Goal: Transaction & Acquisition: Book appointment/travel/reservation

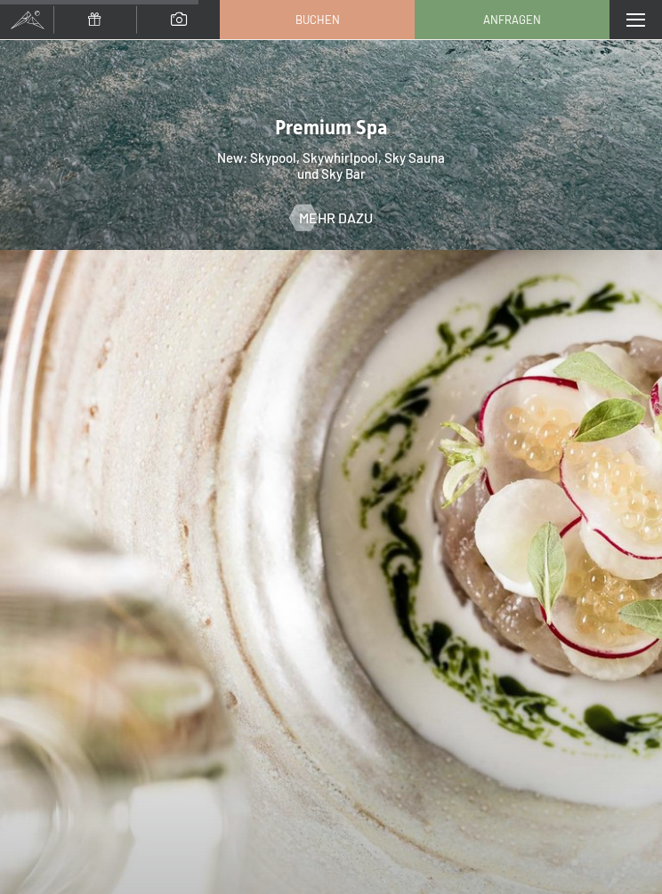
scroll to position [3034, 0]
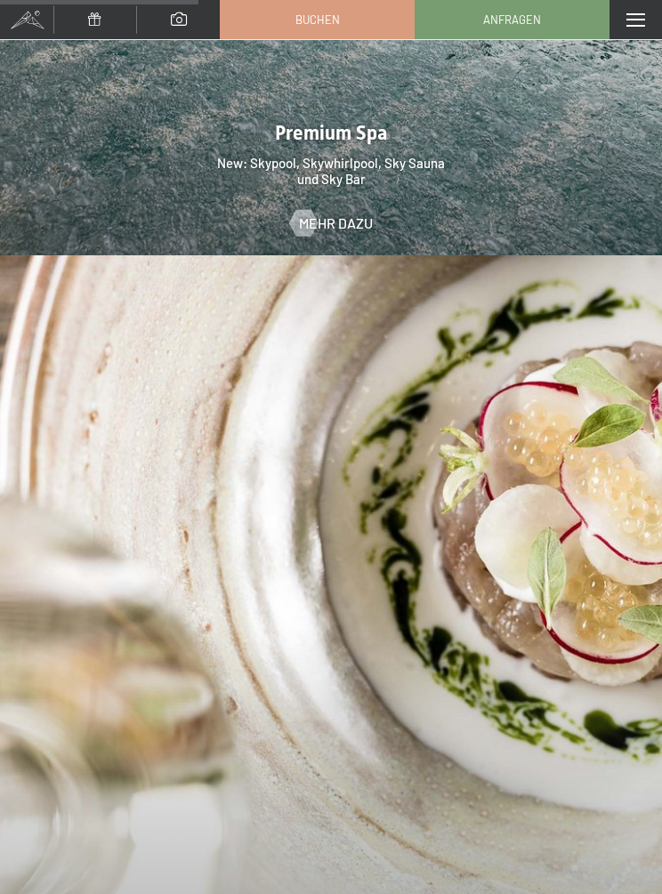
click at [371, 13] on link "Buchen" at bounding box center [317, 19] width 193 height 37
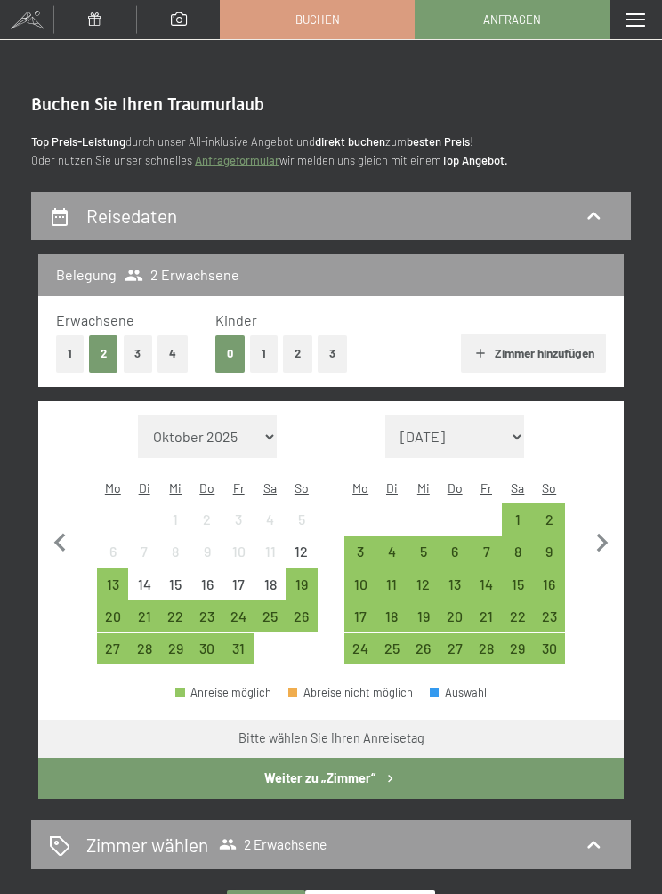
click at [198, 444] on select "Oktober 2025 November 2025 Dezember 2025 Januar 2026 Februar 2026 März 2026 Apr…" at bounding box center [207, 436] width 139 height 43
select select "2026-10-01"
select select "2026-11-01"
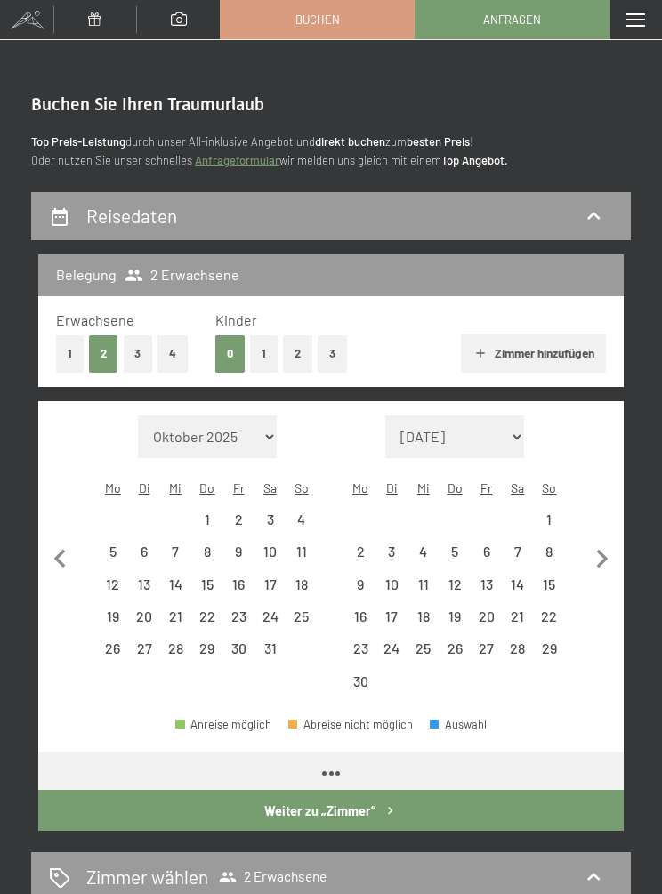
select select "2026-10-01"
select select "2026-11-01"
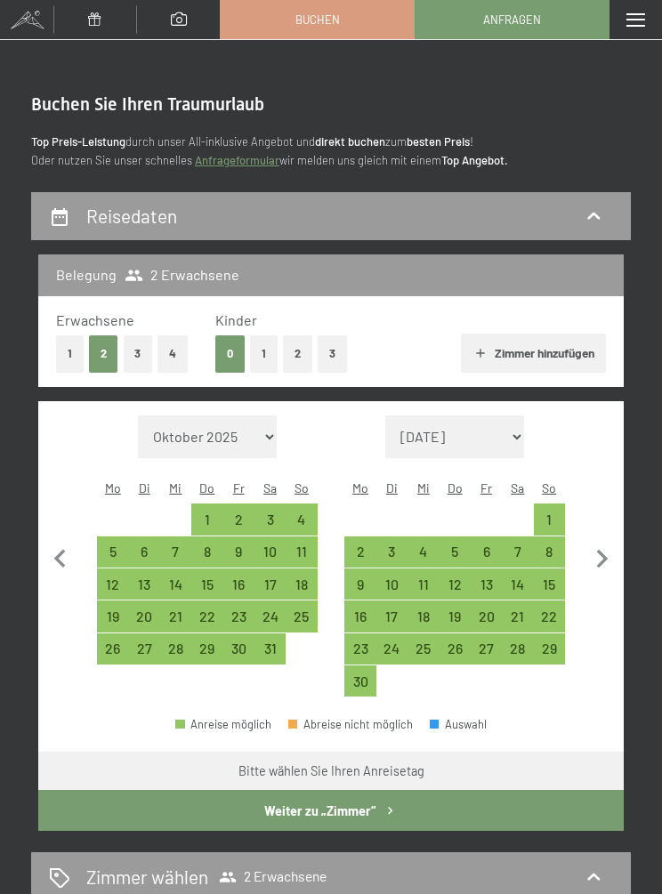
click at [294, 547] on div "11" at bounding box center [301, 558] width 28 height 28
select select "2026-10-01"
select select "2026-11-01"
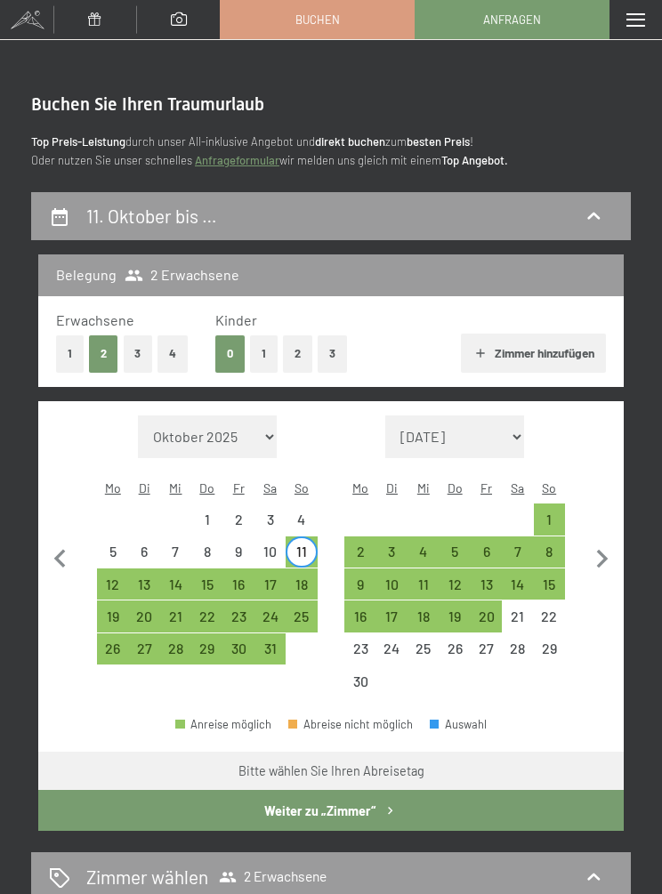
click at [294, 583] on div "18" at bounding box center [301, 591] width 28 height 28
select select "2026-10-01"
select select "2026-11-01"
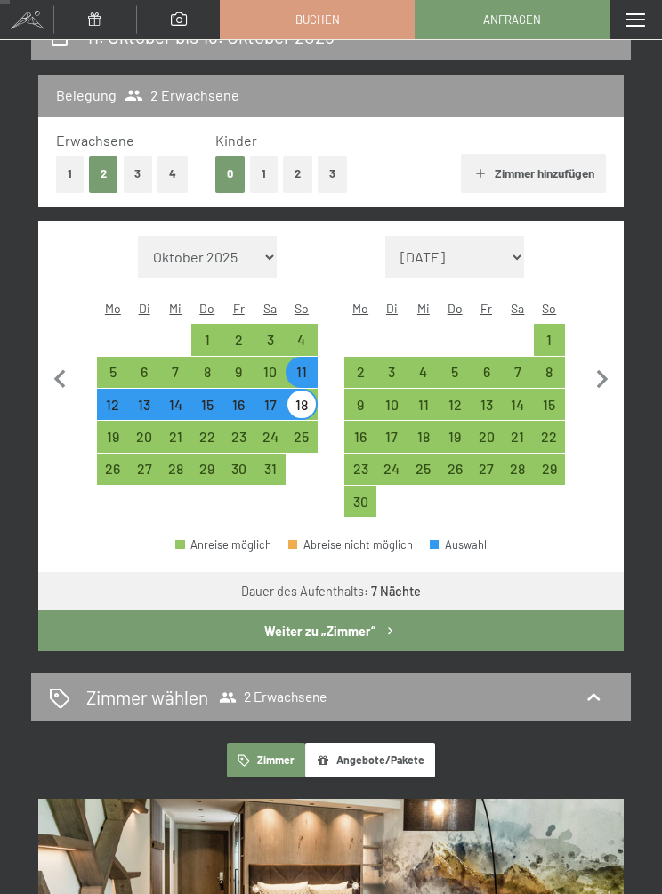
scroll to position [193, 0]
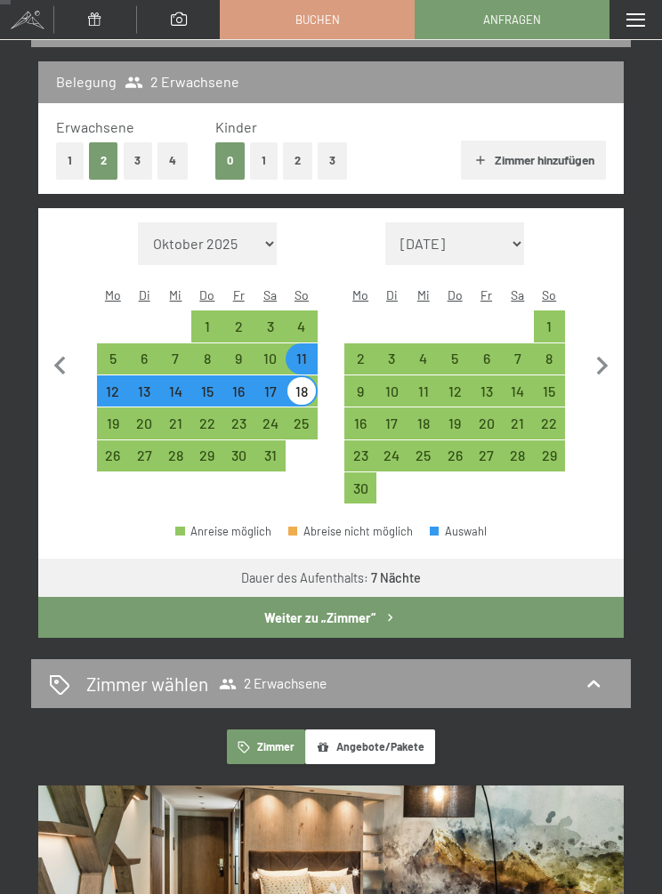
click at [606, 670] on div "Zimmer wählen 2 Erwachsene" at bounding box center [331, 683] width 564 height 26
select select "2026-10-01"
select select "2026-11-01"
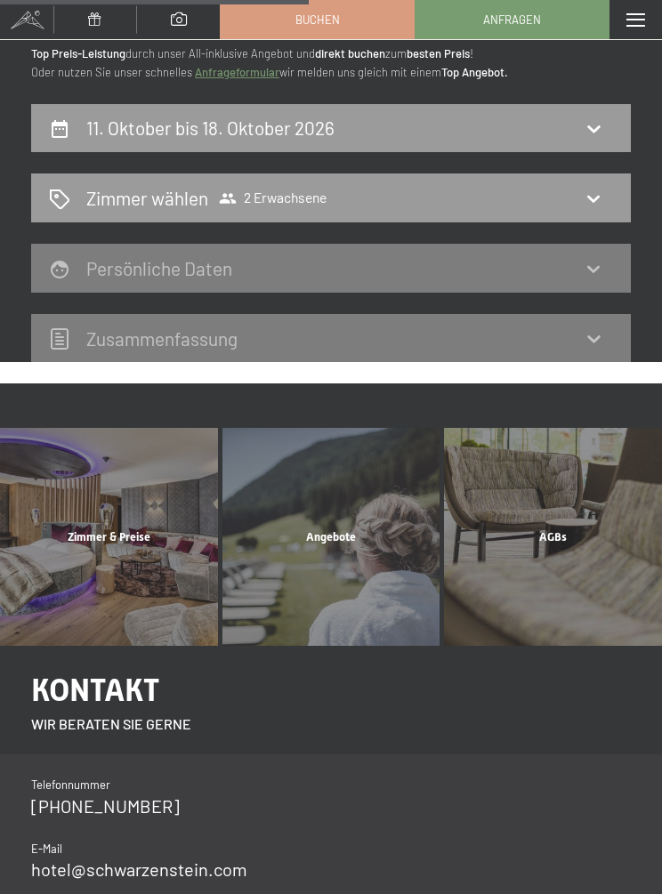
scroll to position [0, 0]
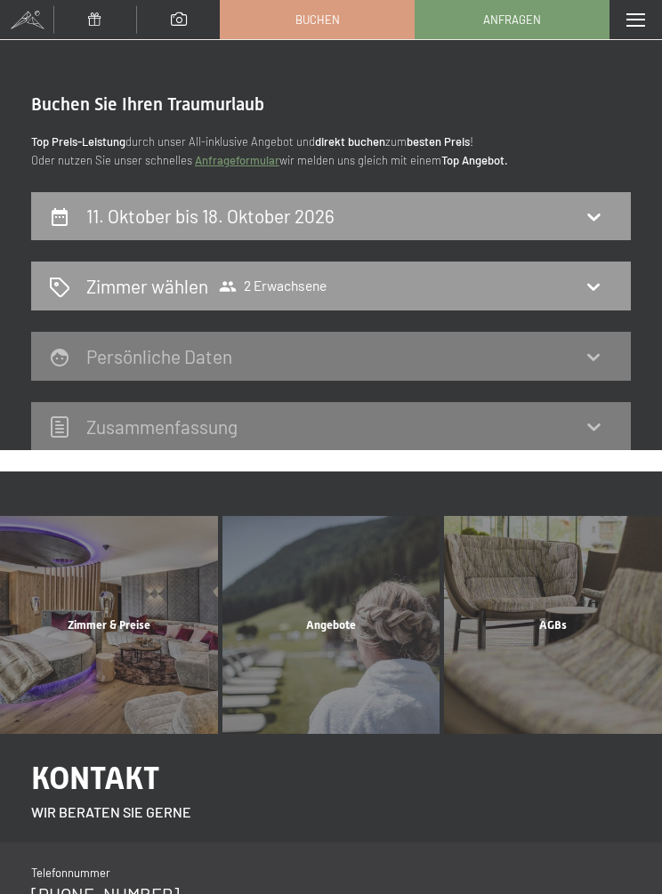
click at [596, 273] on div "Zimmer wählen 2 Erwachsene" at bounding box center [331, 286] width 564 height 26
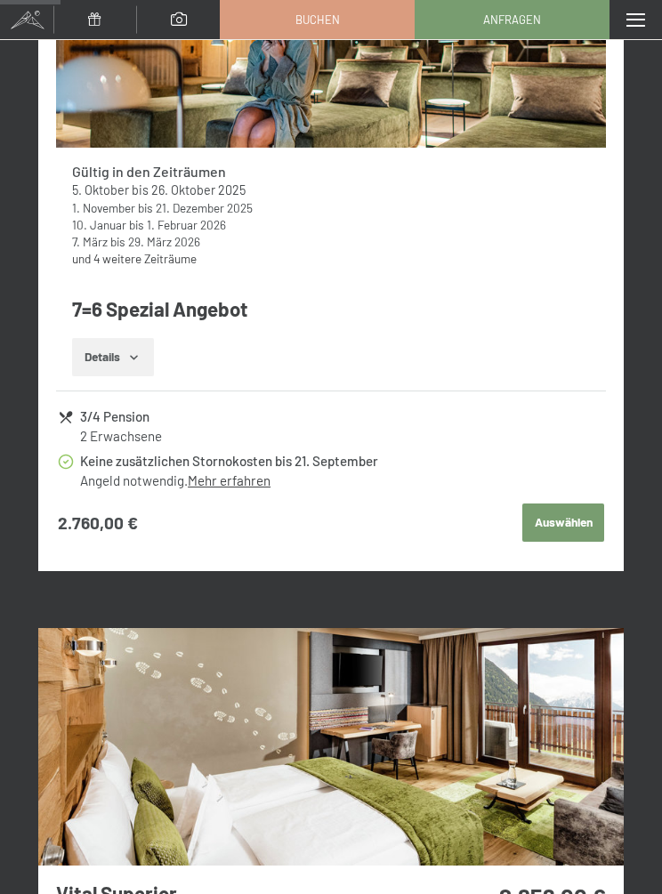
scroll to position [1048, 0]
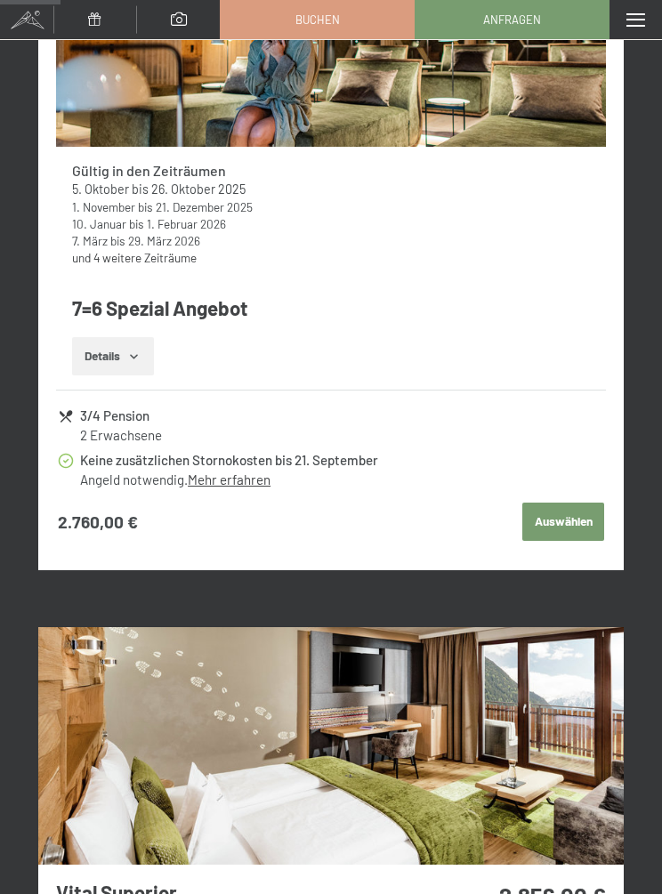
click at [589, 514] on button "Auswählen" at bounding box center [563, 521] width 82 height 39
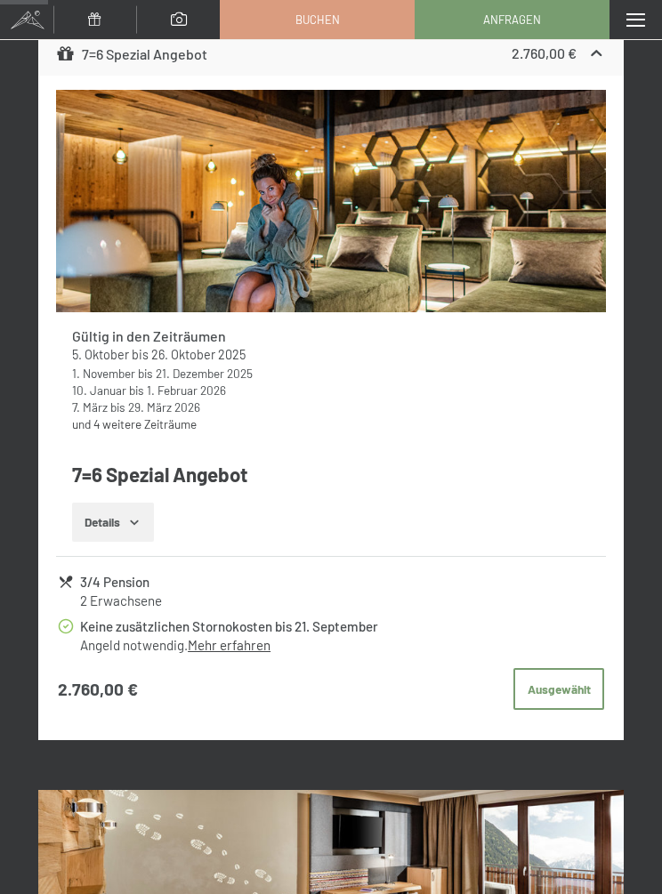
scroll to position [916, 0]
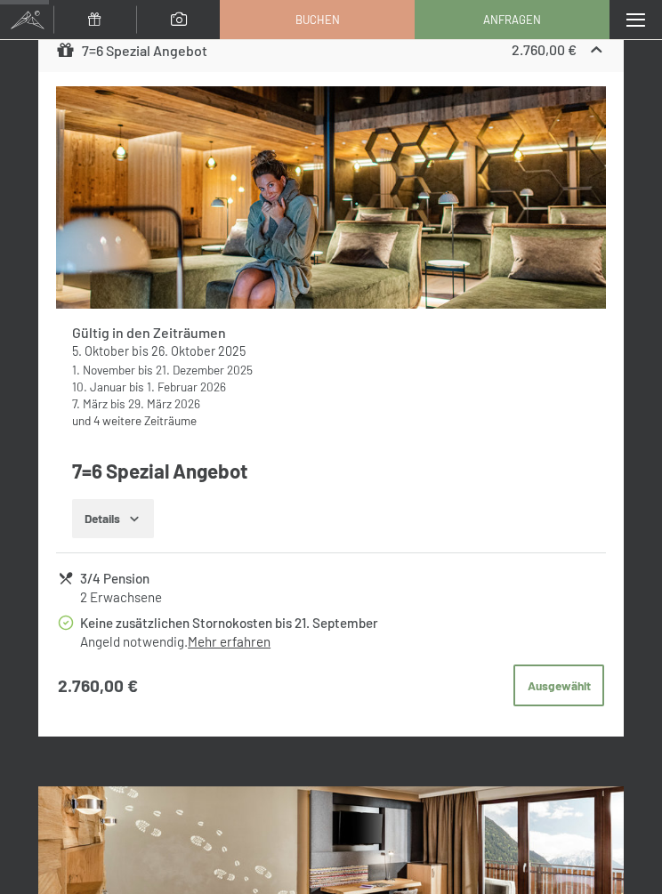
click at [579, 676] on button "Ausgewählt" at bounding box center [558, 685] width 91 height 43
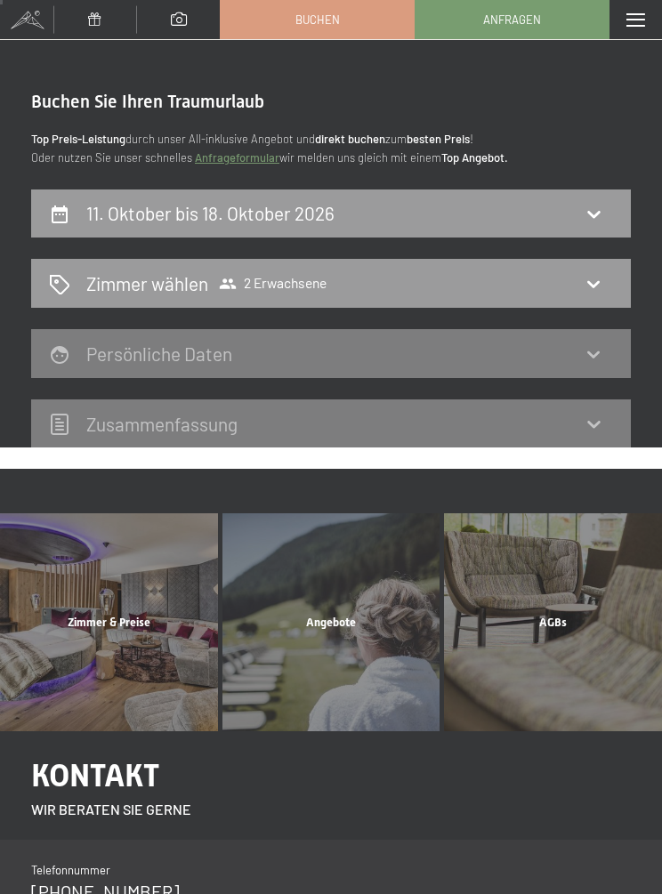
scroll to position [0, 0]
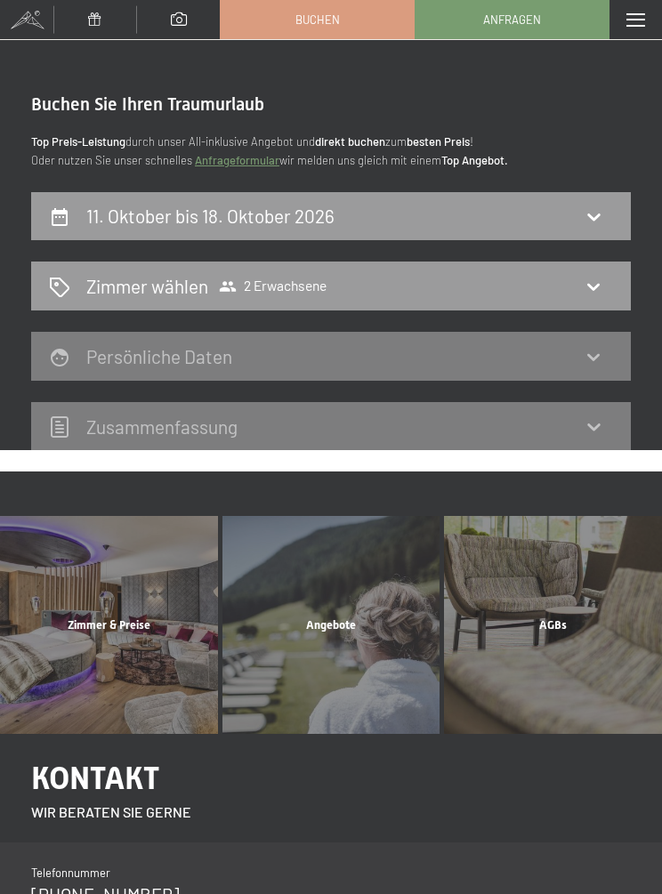
click at [585, 224] on icon at bounding box center [592, 215] width 21 height 21
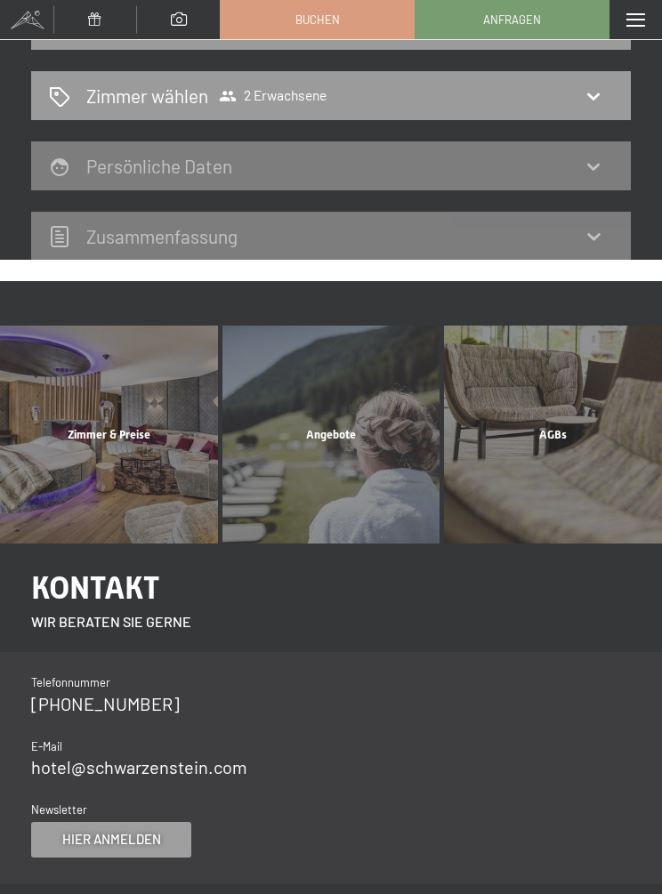
select select "2026-10-01"
select select "2026-11-01"
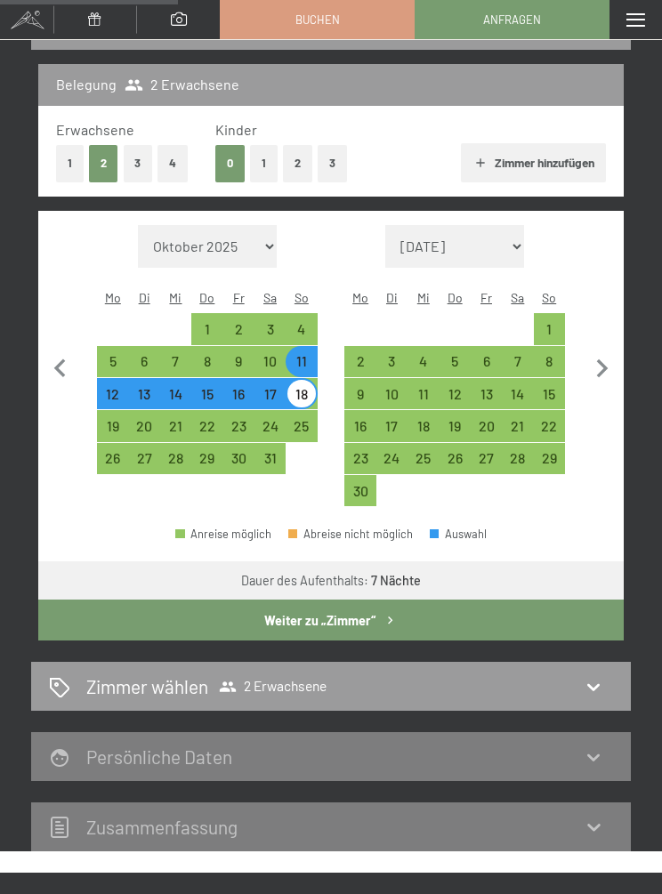
click at [301, 166] on button "2" at bounding box center [297, 163] width 29 height 36
select select "2026-10-01"
select select "2026-11-01"
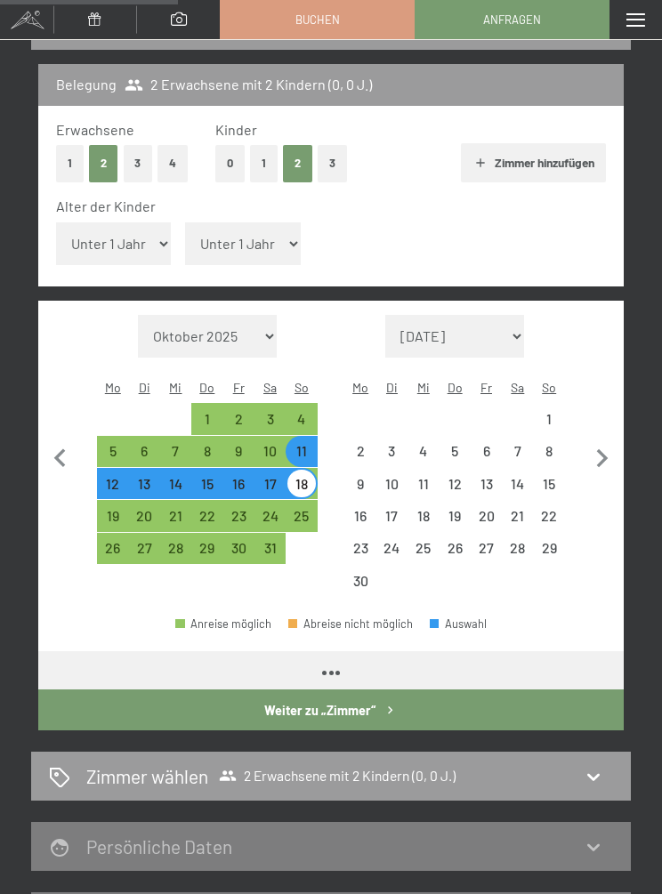
select select "2026-10-01"
select select "2026-11-01"
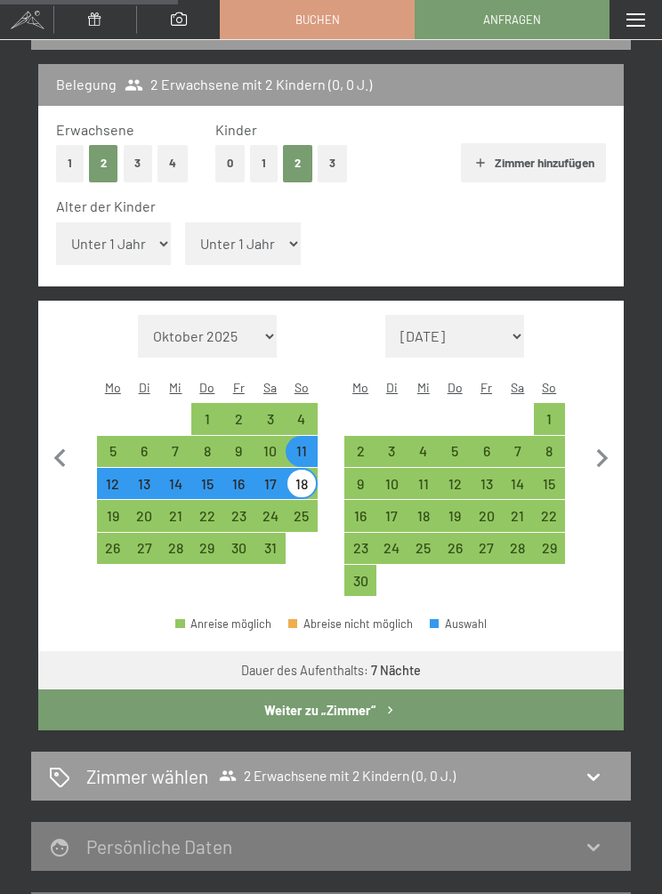
click at [444, 704] on button "Weiter zu „Zimmer“" at bounding box center [330, 709] width 585 height 41
select select "2026-10-01"
select select "2026-11-01"
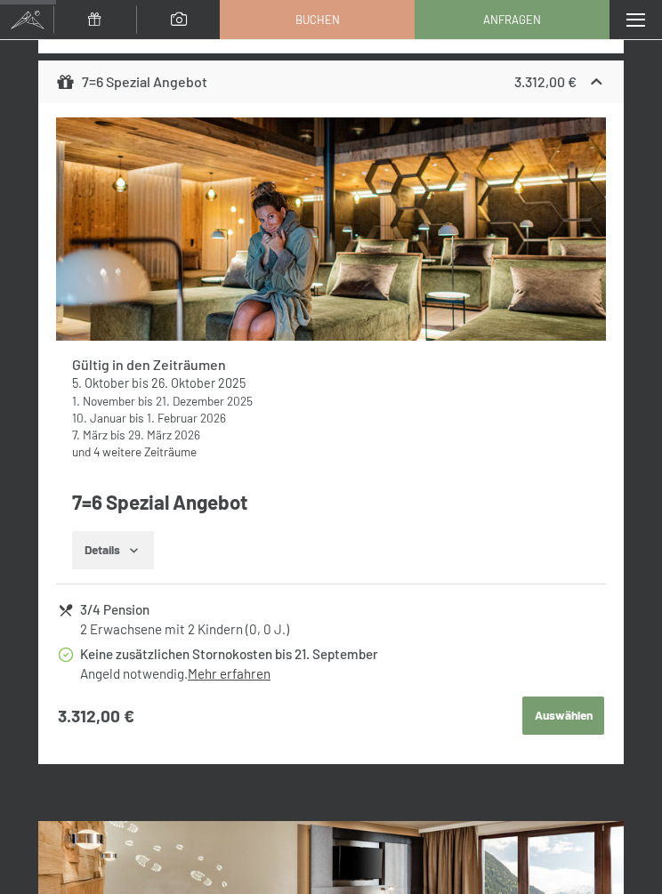
click at [575, 706] on button "Auswählen" at bounding box center [563, 715] width 82 height 39
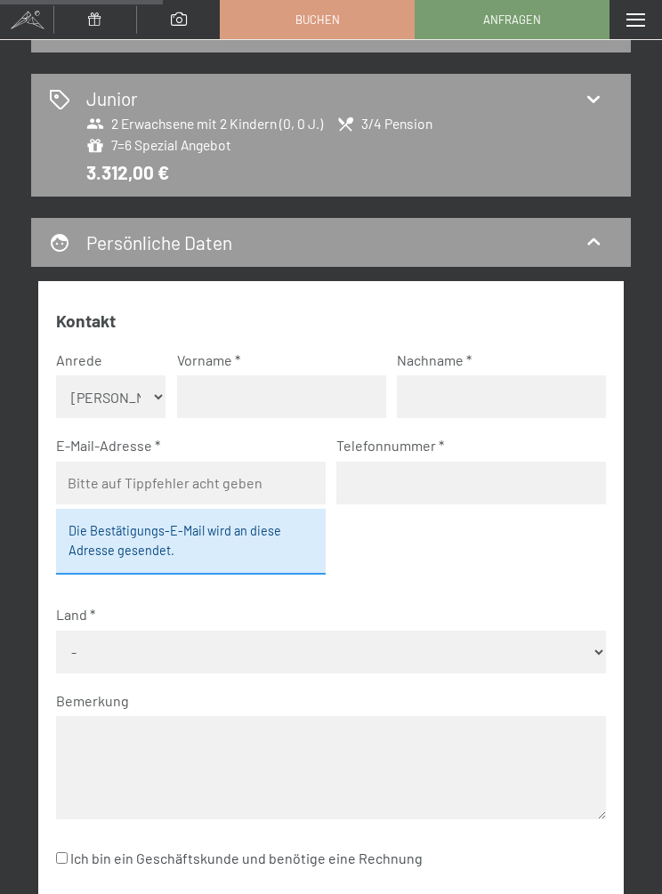
scroll to position [0, 0]
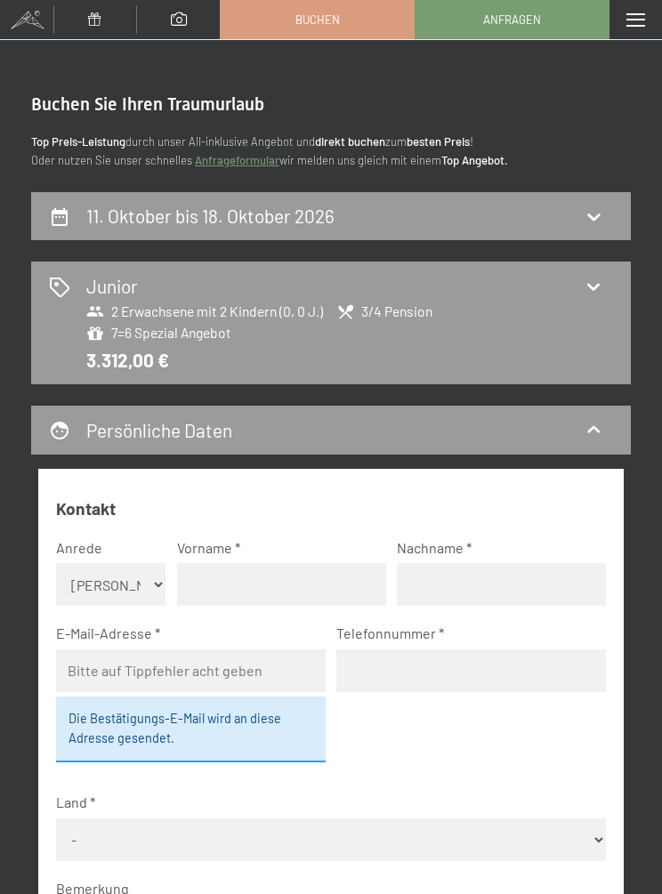
click at [643, 30] on div "Menü" at bounding box center [635, 19] width 52 height 39
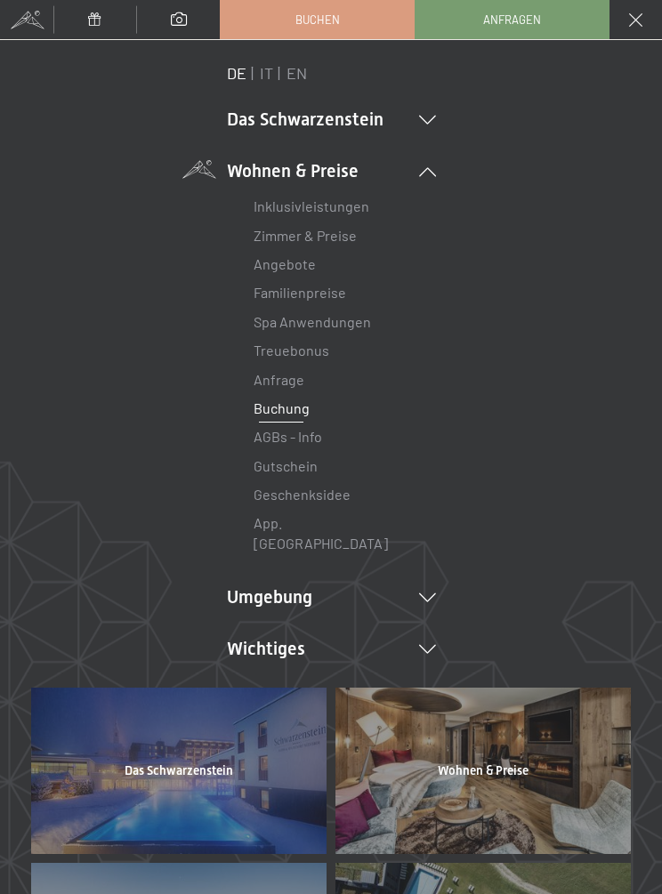
click at [433, 593] on icon at bounding box center [427, 597] width 17 height 9
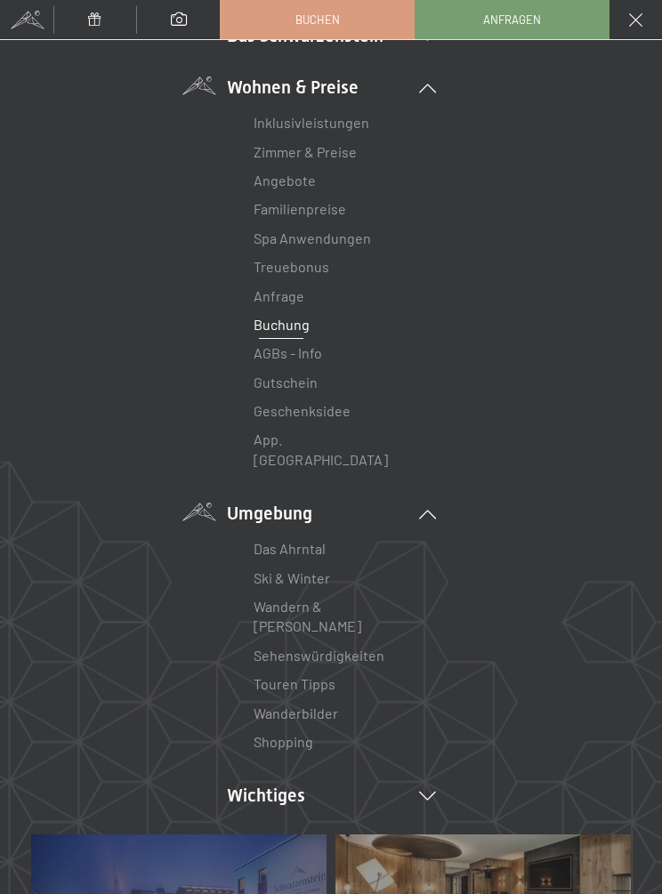
scroll to position [91, 0]
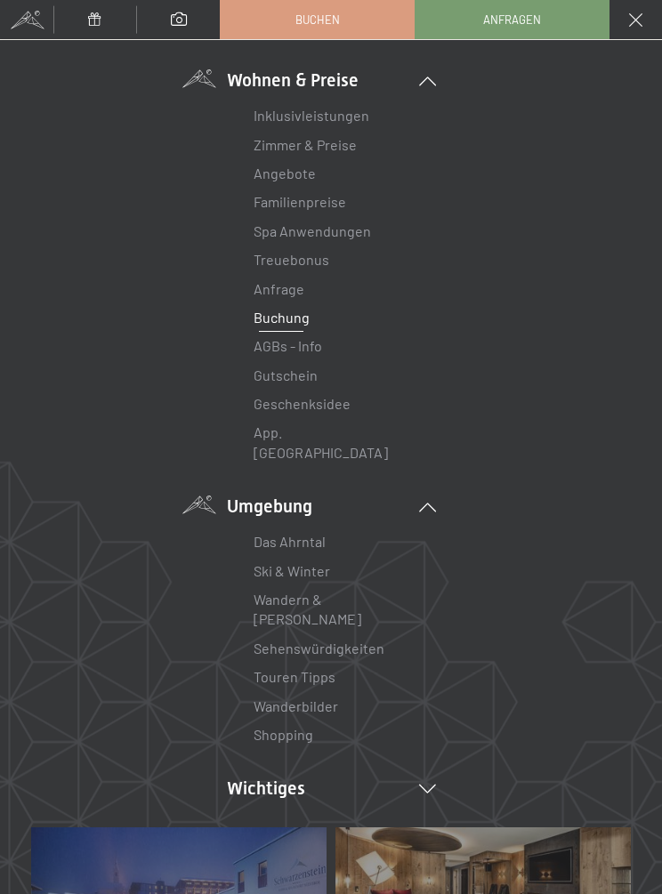
click at [323, 533] on link "Das Ahrntal" at bounding box center [289, 541] width 72 height 17
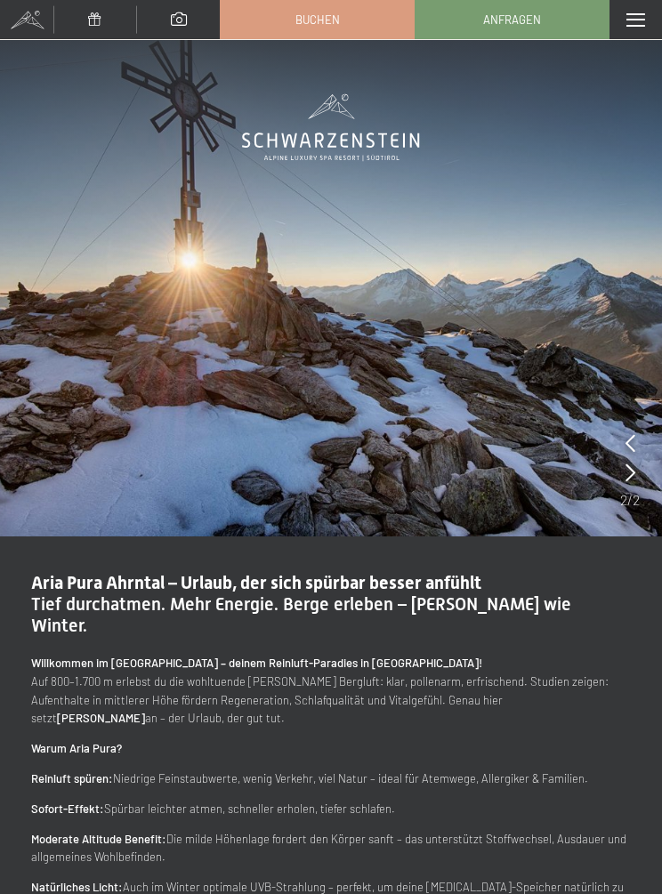
click at [641, 30] on div "Menü" at bounding box center [635, 19] width 52 height 39
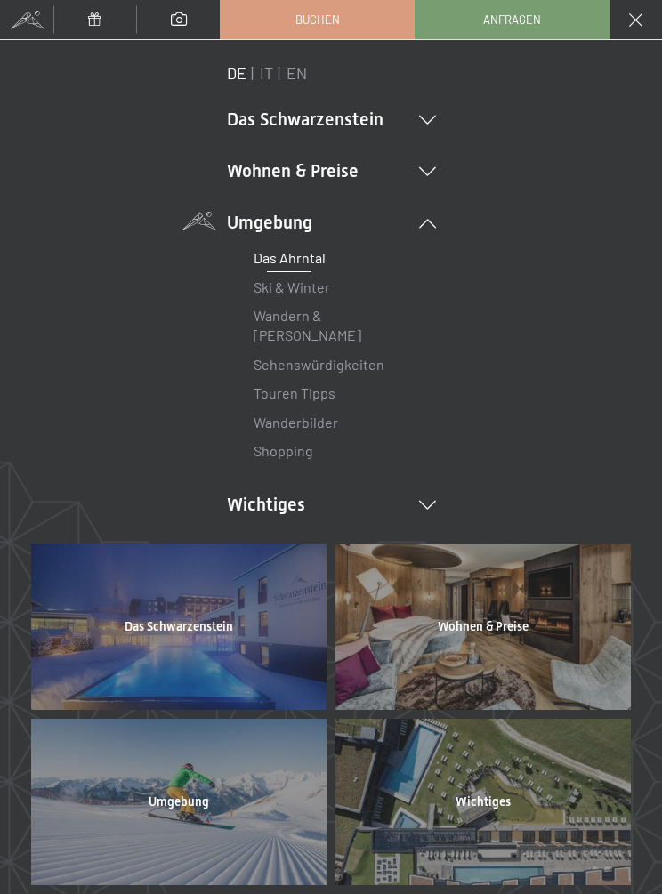
click at [269, 122] on li "Das Schwarzenstein New & Highlights Ihre Gastgeber Premium Spa Gourmet Aktiv Wo…" at bounding box center [331, 119] width 209 height 25
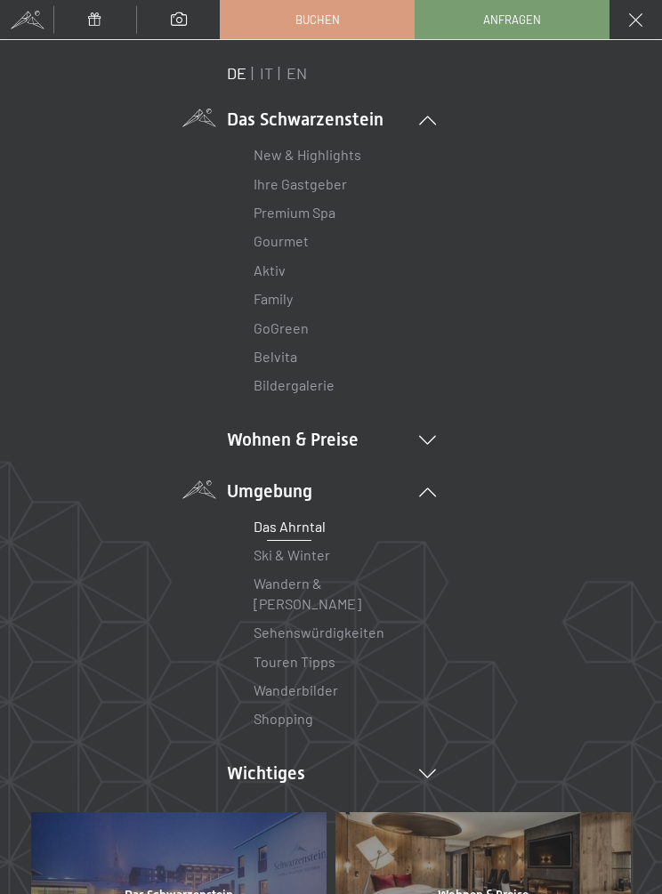
click at [277, 163] on link "New & Highlights" at bounding box center [307, 154] width 108 height 17
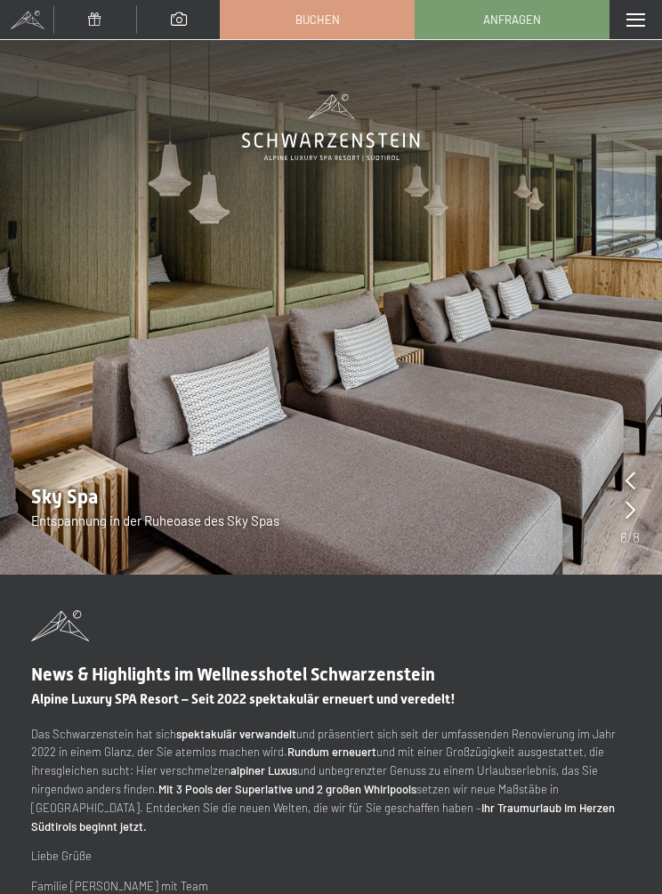
click at [630, 24] on span at bounding box center [635, 19] width 19 height 13
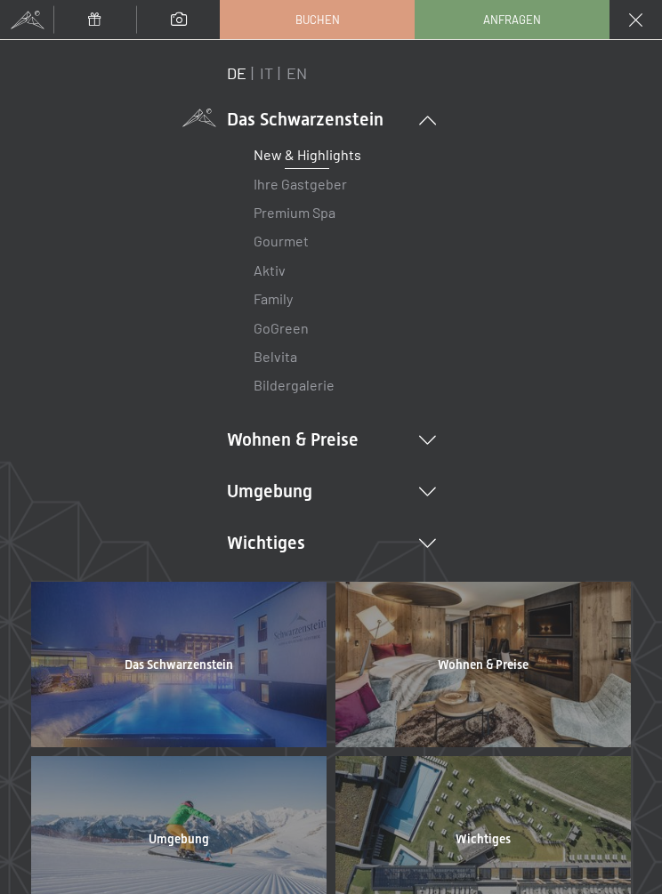
click at [288, 299] on link "Family" at bounding box center [272, 298] width 39 height 17
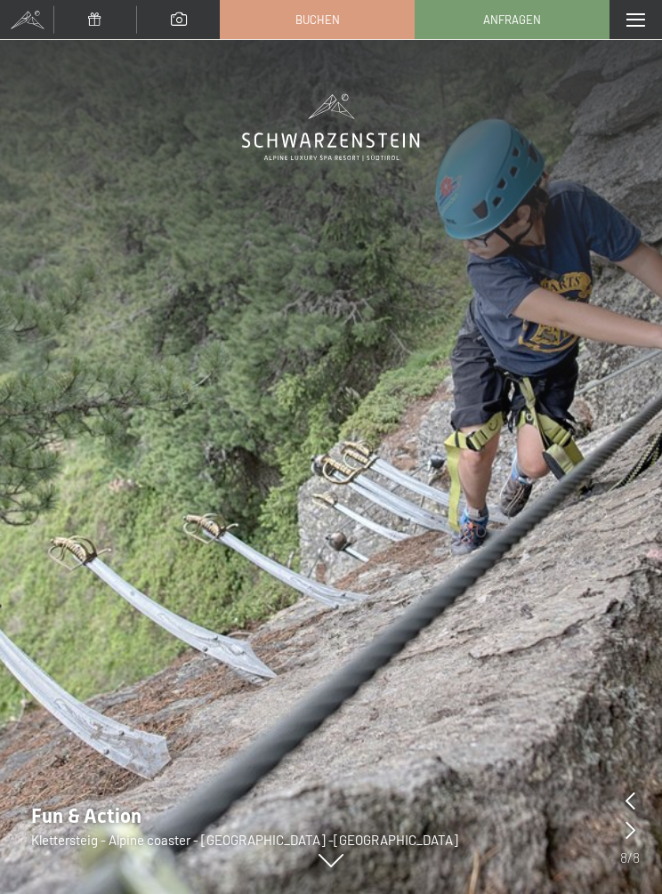
click at [644, 28] on div "Menü" at bounding box center [635, 19] width 52 height 39
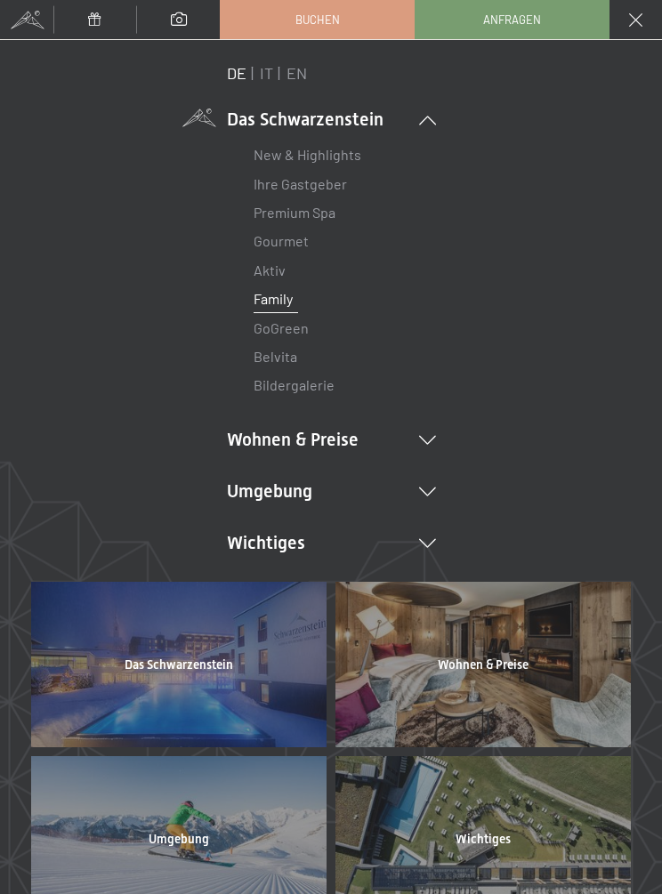
click at [444, 425] on div "DE IT EN Das Schwarzenstein New & Highlights Ihre Gastgeber Premium Spa Gourmet…" at bounding box center [330, 319] width 599 height 515
click at [427, 440] on icon at bounding box center [427, 440] width 17 height 9
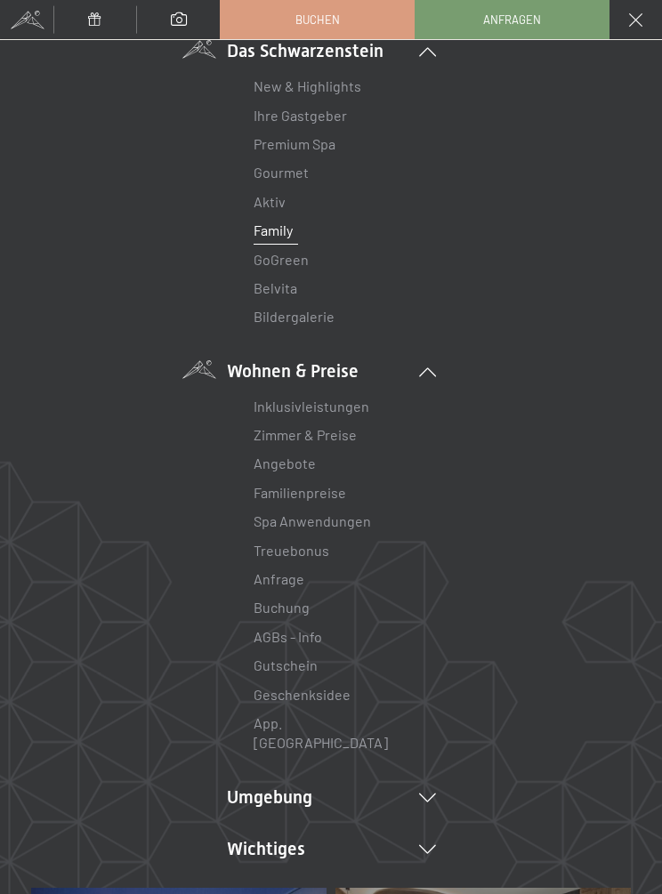
scroll to position [73, 0]
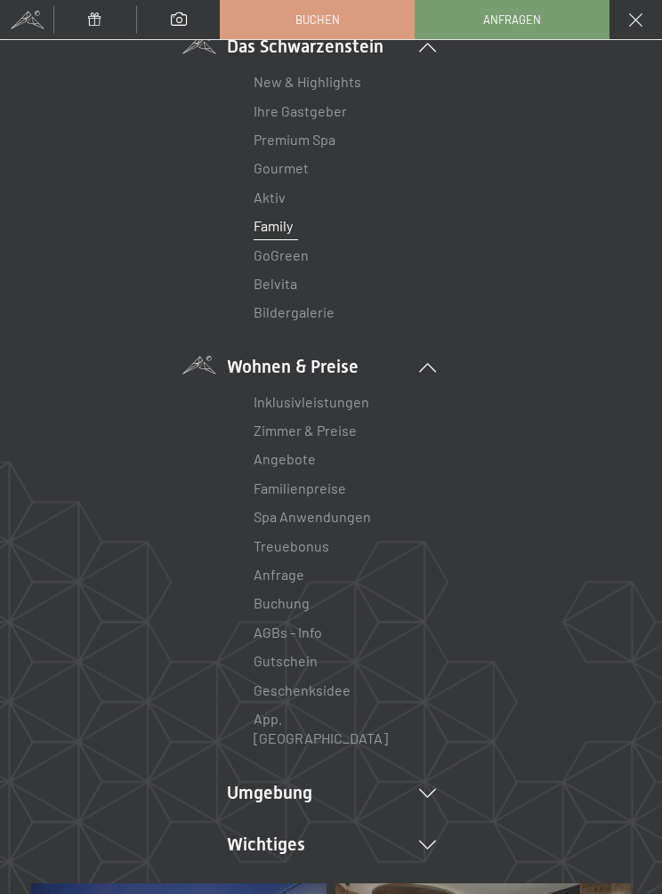
click at [352, 425] on link "Zimmer & Preise" at bounding box center [304, 429] width 103 height 17
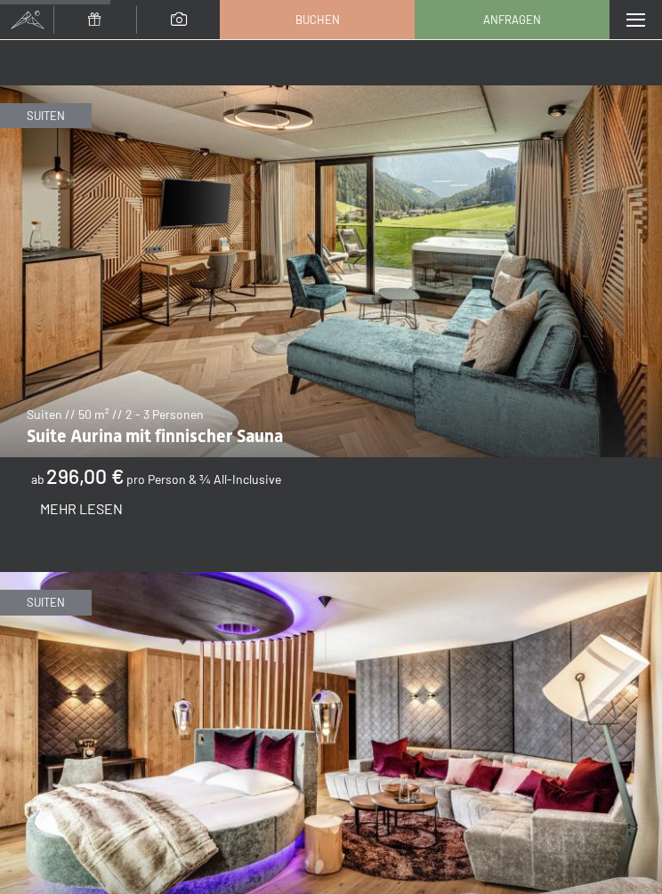
scroll to position [1362, 0]
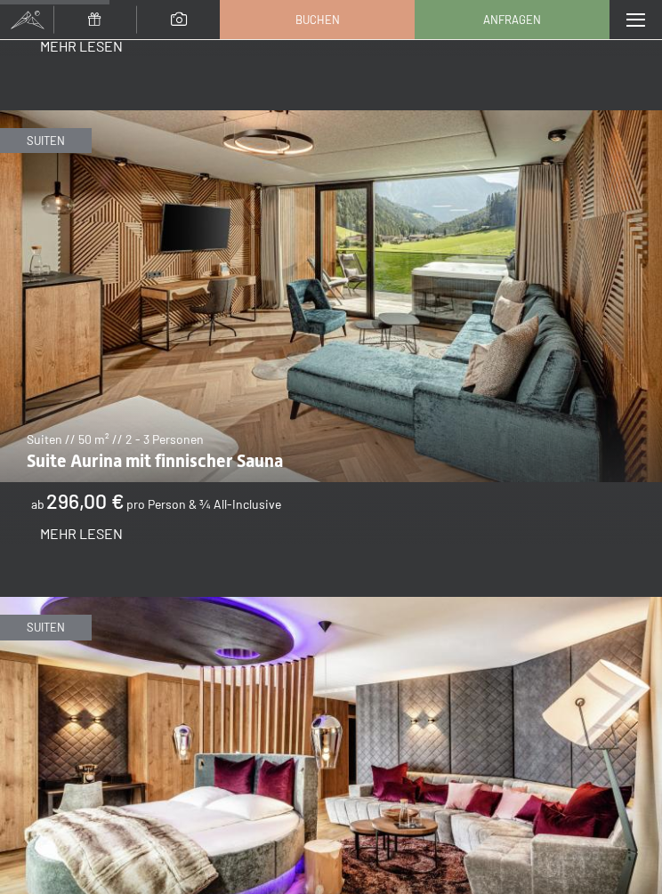
click at [633, 23] on span at bounding box center [635, 19] width 19 height 13
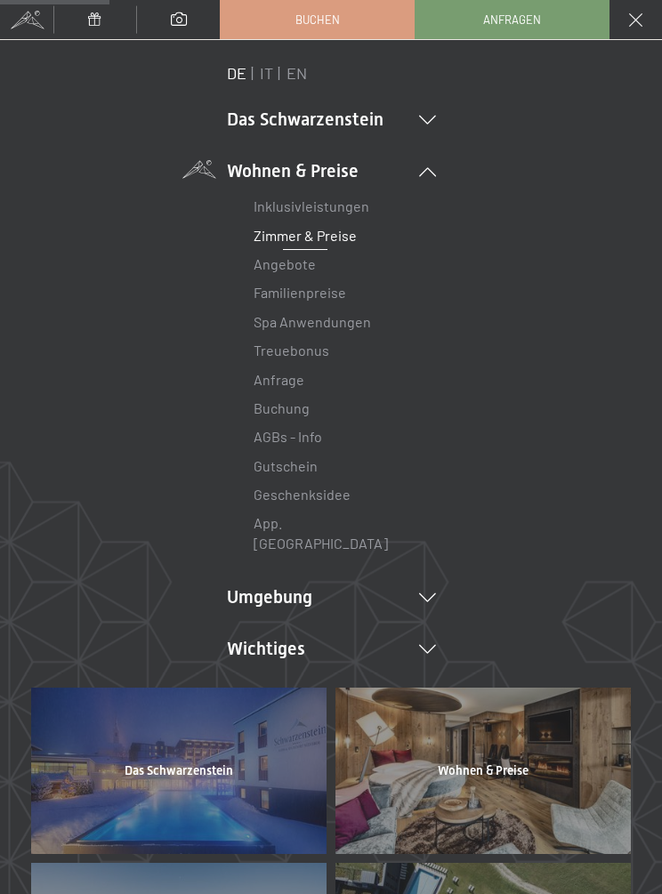
click at [425, 593] on icon at bounding box center [427, 597] width 17 height 9
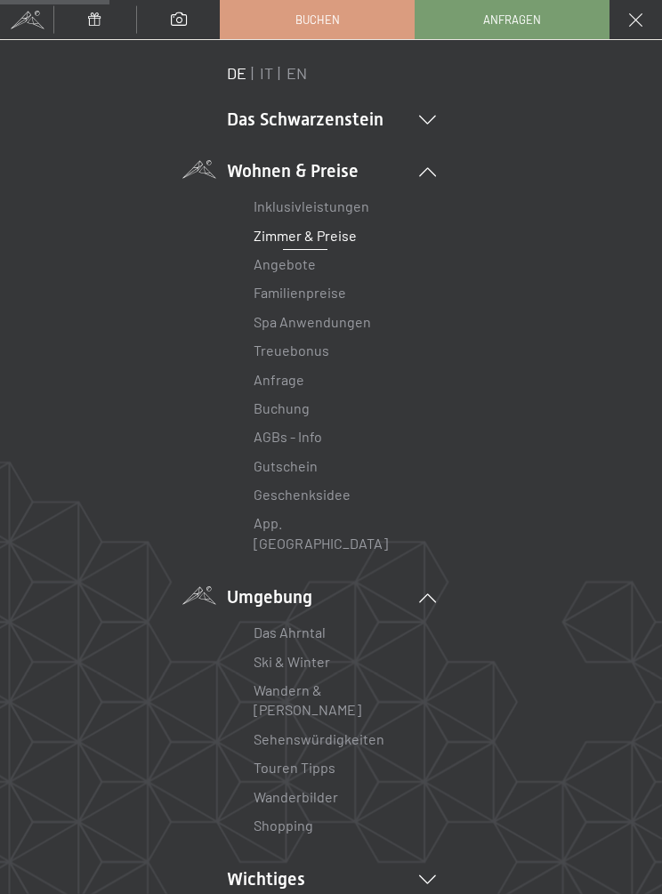
click at [319, 623] on link "Das Ahrntal" at bounding box center [289, 631] width 72 height 17
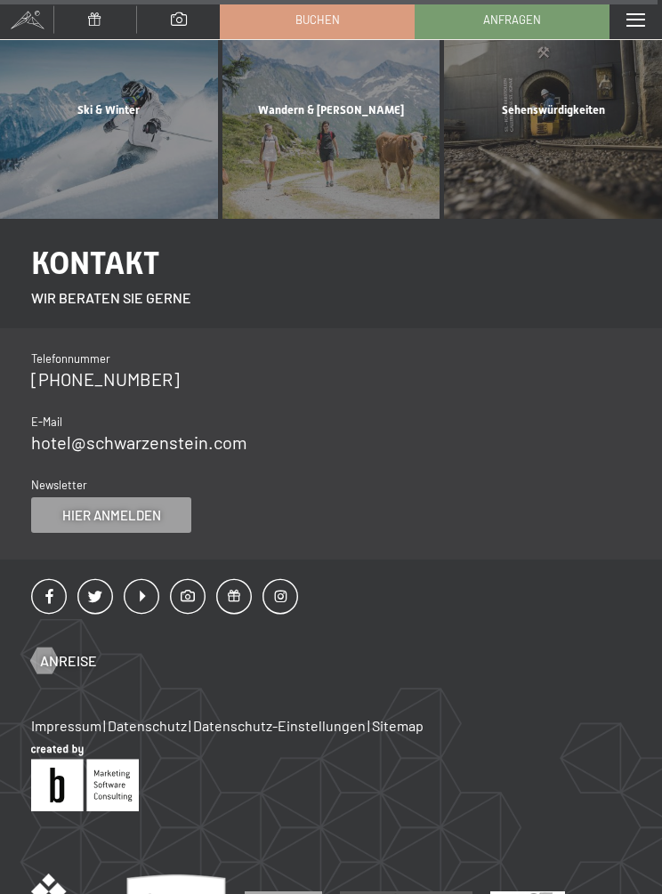
scroll to position [9869, 0]
click at [97, 650] on span "Anreise" at bounding box center [68, 660] width 57 height 20
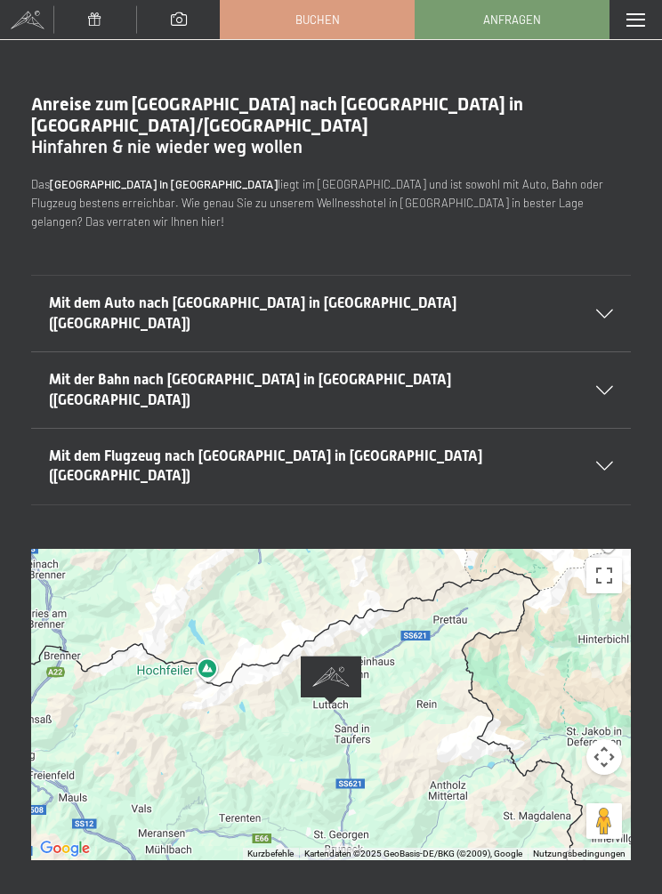
click at [620, 558] on button "Vollbildansicht ein/aus" at bounding box center [604, 576] width 36 height 36
